Goal: Navigation & Orientation: Go to known website

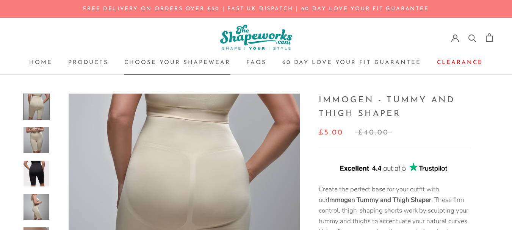
click at [154, 64] on link "Choose your Shapewear Choose your Shapewear" at bounding box center [177, 63] width 106 height 6
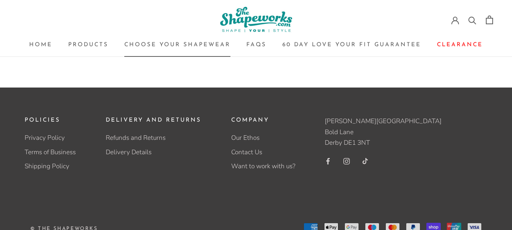
scroll to position [1381, 0]
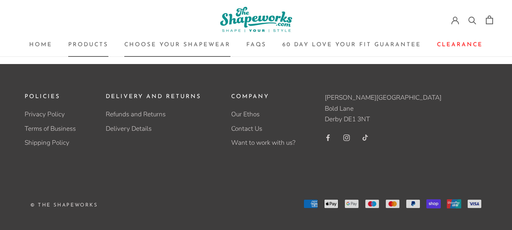
click at [78, 50] on ul "Home Home Products Products Choose your Shapewear Choose your Shapewear FAQs FA…" at bounding box center [256, 45] width 512 height 16
click at [47, 50] on ul "Home Home Products Products Choose your Shapewear Choose your Shapewear FAQs FA…" at bounding box center [256, 45] width 512 height 16
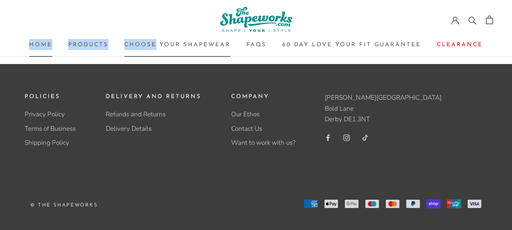
click at [47, 50] on ul "Home Home Products Products Choose your Shapewear Choose your Shapewear FAQs FA…" at bounding box center [256, 45] width 512 height 16
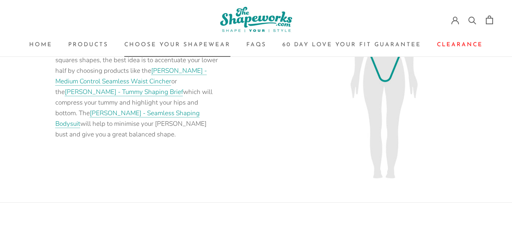
scroll to position [983, 0]
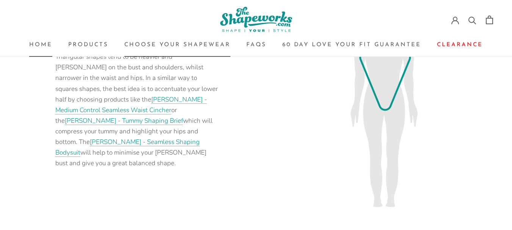
click at [42, 49] on li "Home Home" at bounding box center [40, 44] width 23 height 11
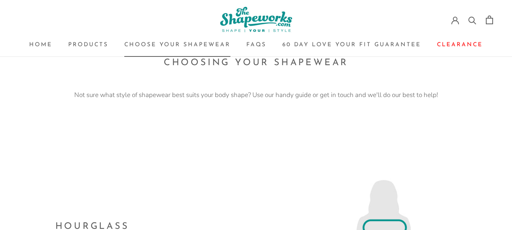
scroll to position [0, 0]
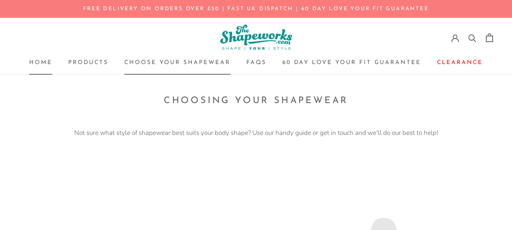
click at [39, 62] on link "Home Home" at bounding box center [40, 63] width 23 height 6
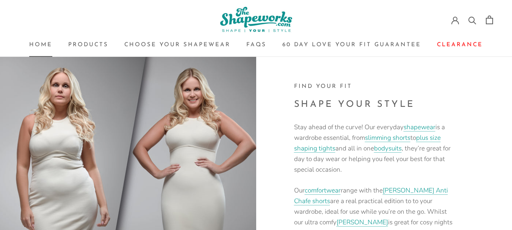
scroll to position [968, 0]
click at [183, 144] on img at bounding box center [128, 170] width 256 height 256
click at [180, 152] on img at bounding box center [128, 170] width 256 height 256
